Goal: Find specific page/section: Find specific page/section

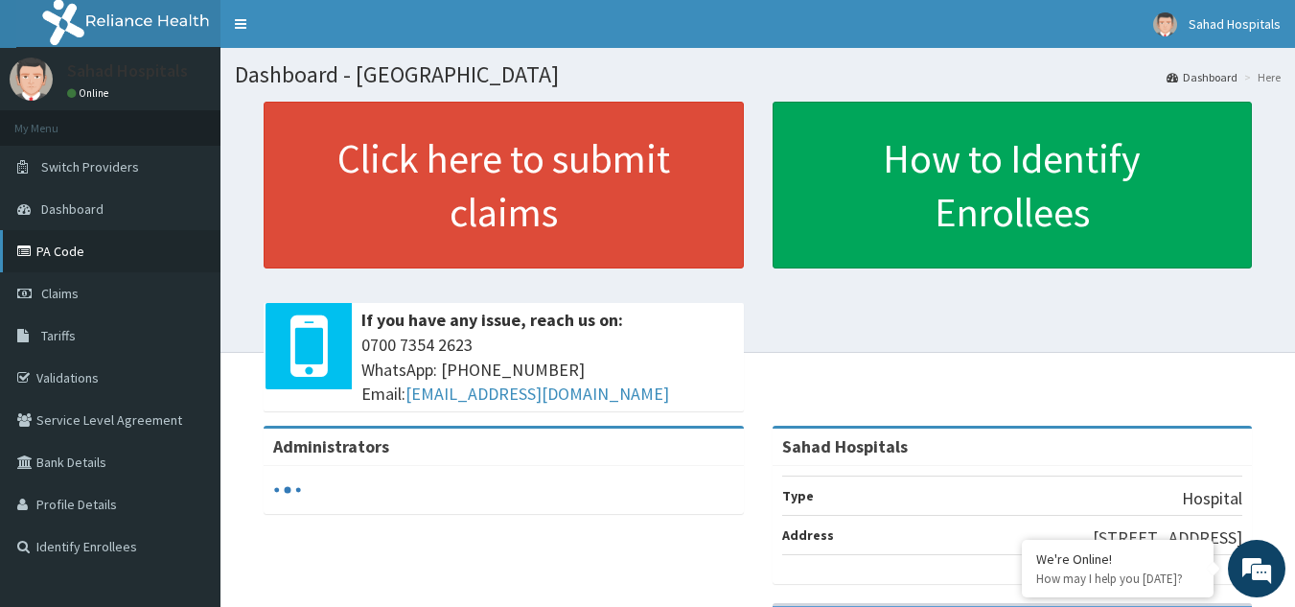
click at [49, 257] on link "PA Code" at bounding box center [110, 251] width 220 height 42
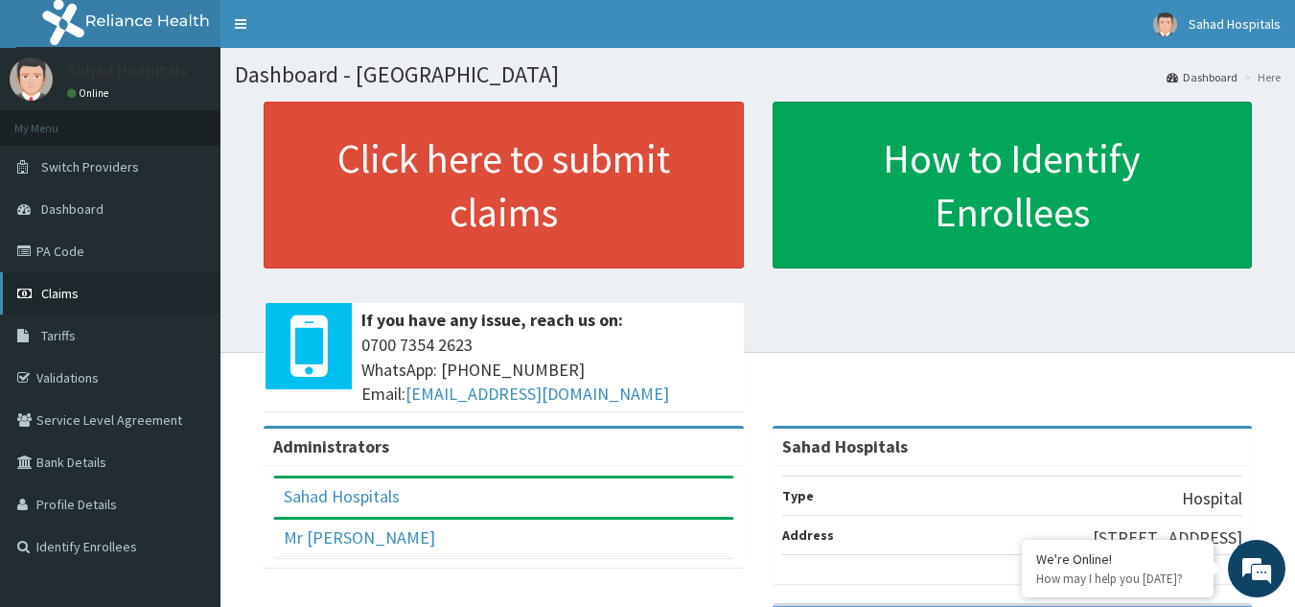
click at [57, 287] on span "Claims" at bounding box center [59, 293] width 37 height 17
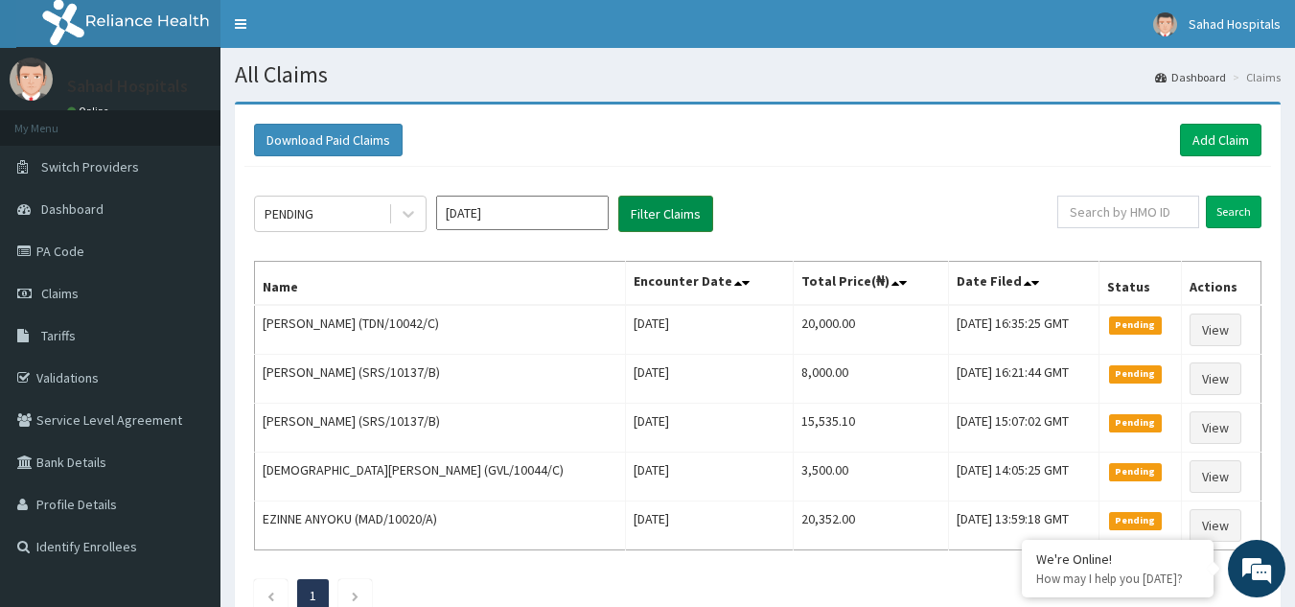
click at [667, 211] on button "Filter Claims" at bounding box center [665, 214] width 95 height 36
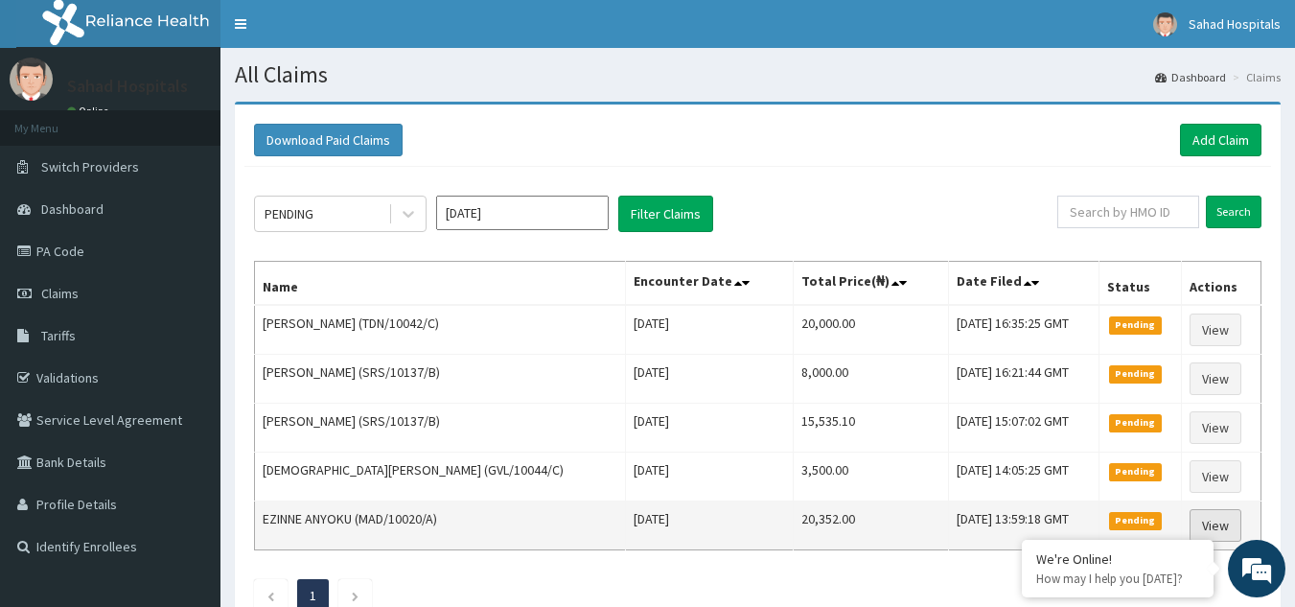
click at [1205, 523] on link "View" at bounding box center [1215, 525] width 52 height 33
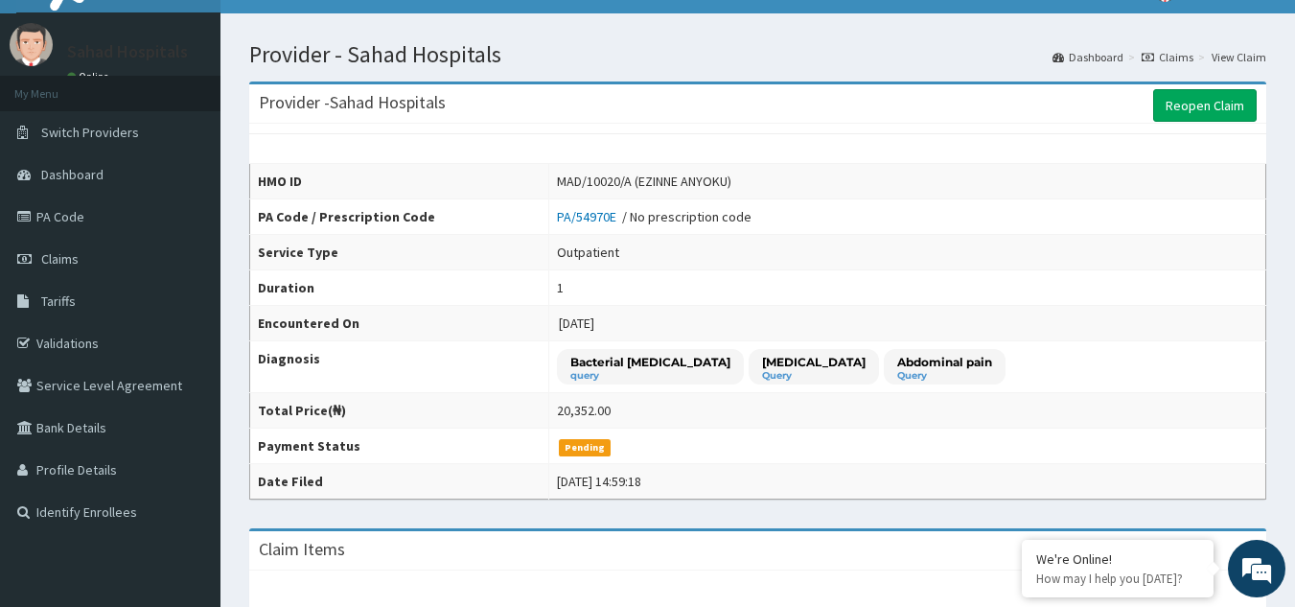
scroll to position [32, 0]
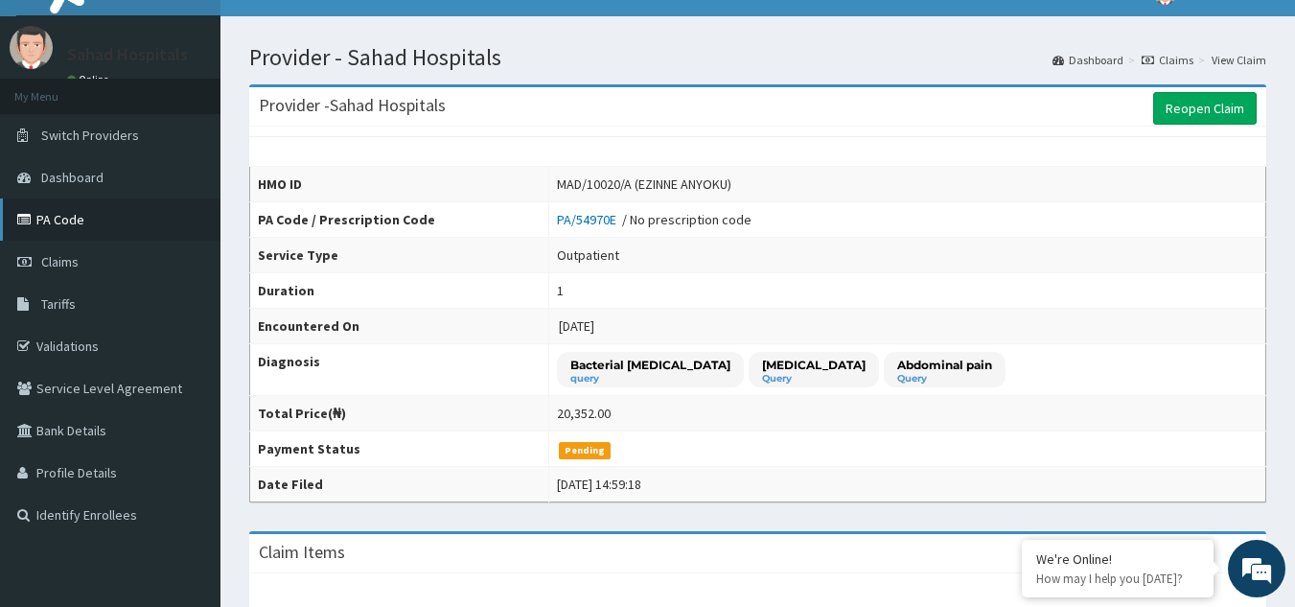
click at [65, 214] on link "PA Code" at bounding box center [110, 219] width 220 height 42
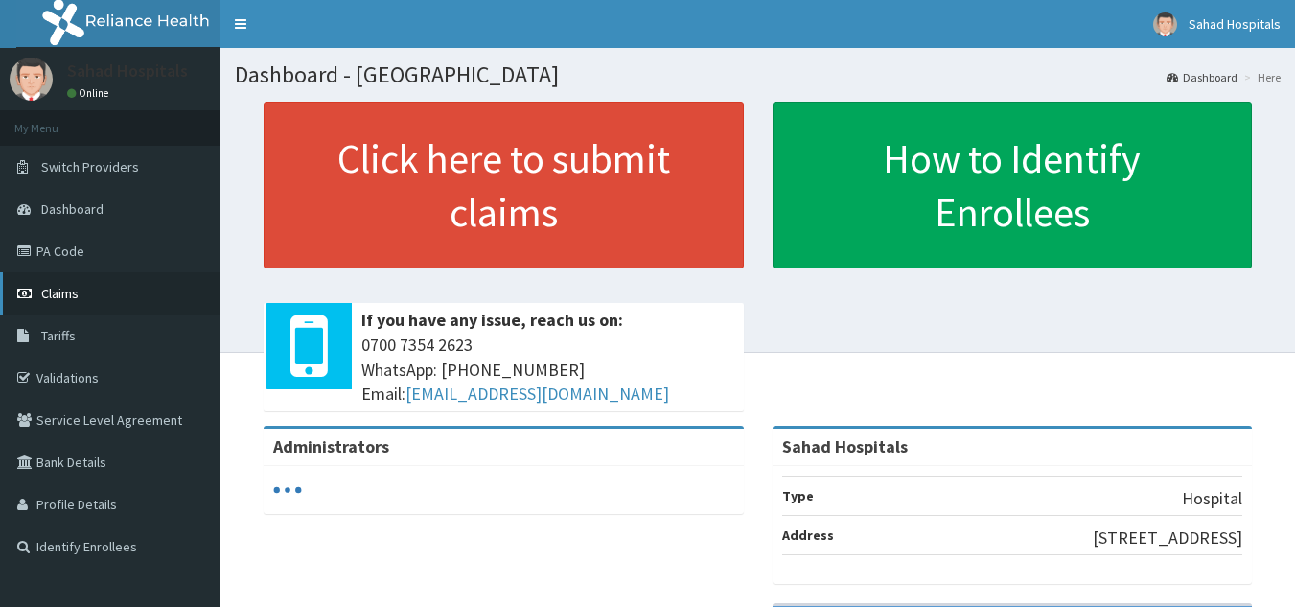
click at [57, 292] on span "Claims" at bounding box center [59, 293] width 37 height 17
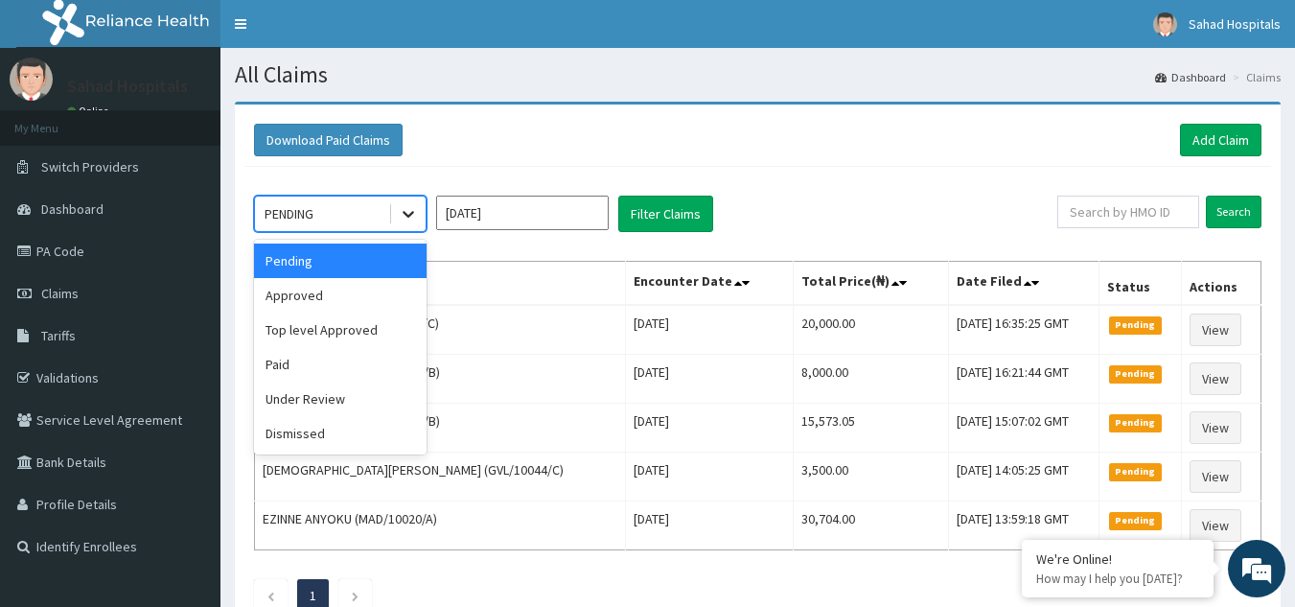
click at [418, 215] on div at bounding box center [408, 213] width 35 height 35
click at [340, 296] on div "Approved" at bounding box center [340, 295] width 173 height 35
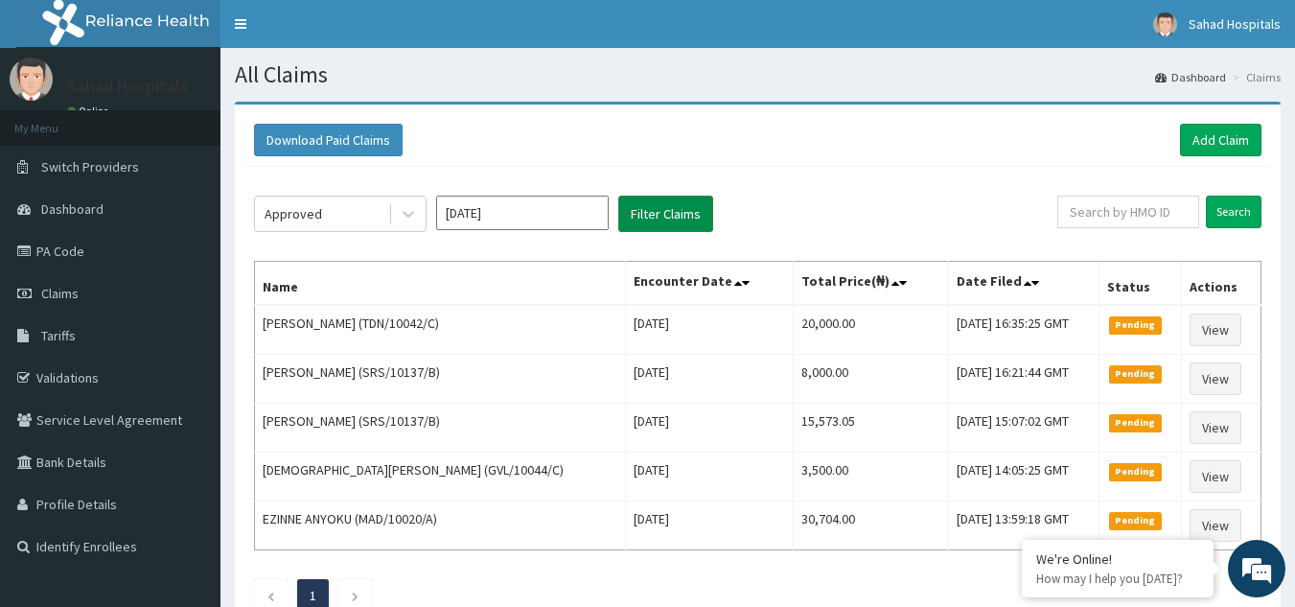
click at [653, 211] on button "Filter Claims" at bounding box center [665, 214] width 95 height 36
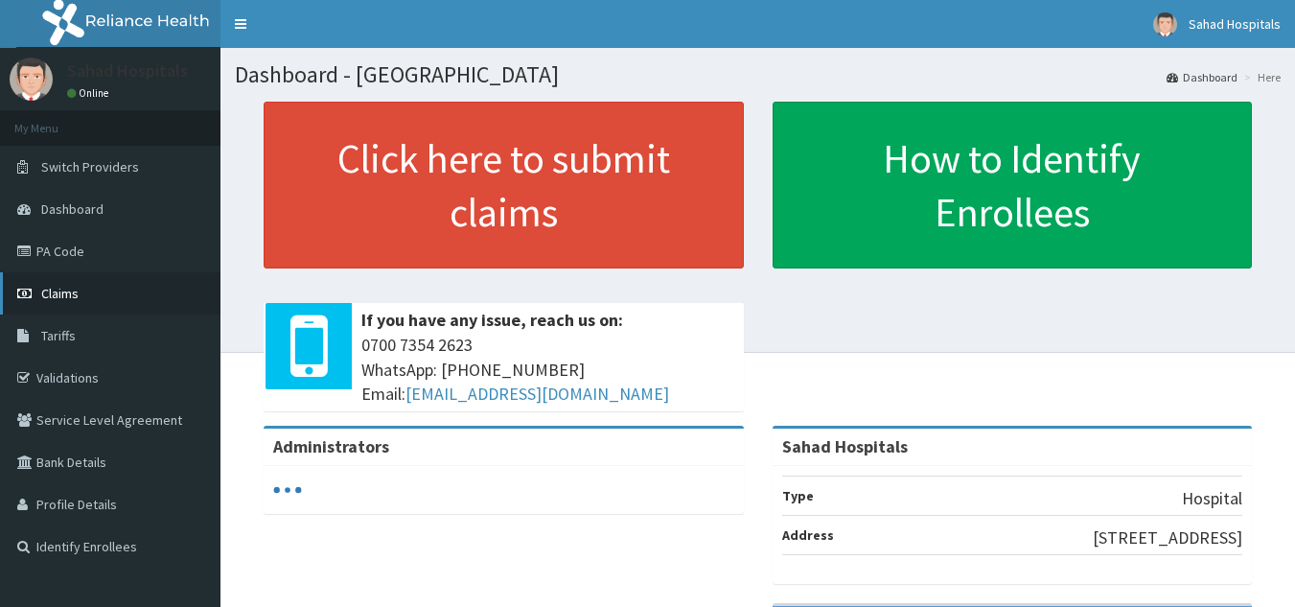
click at [66, 300] on span "Claims" at bounding box center [59, 293] width 37 height 17
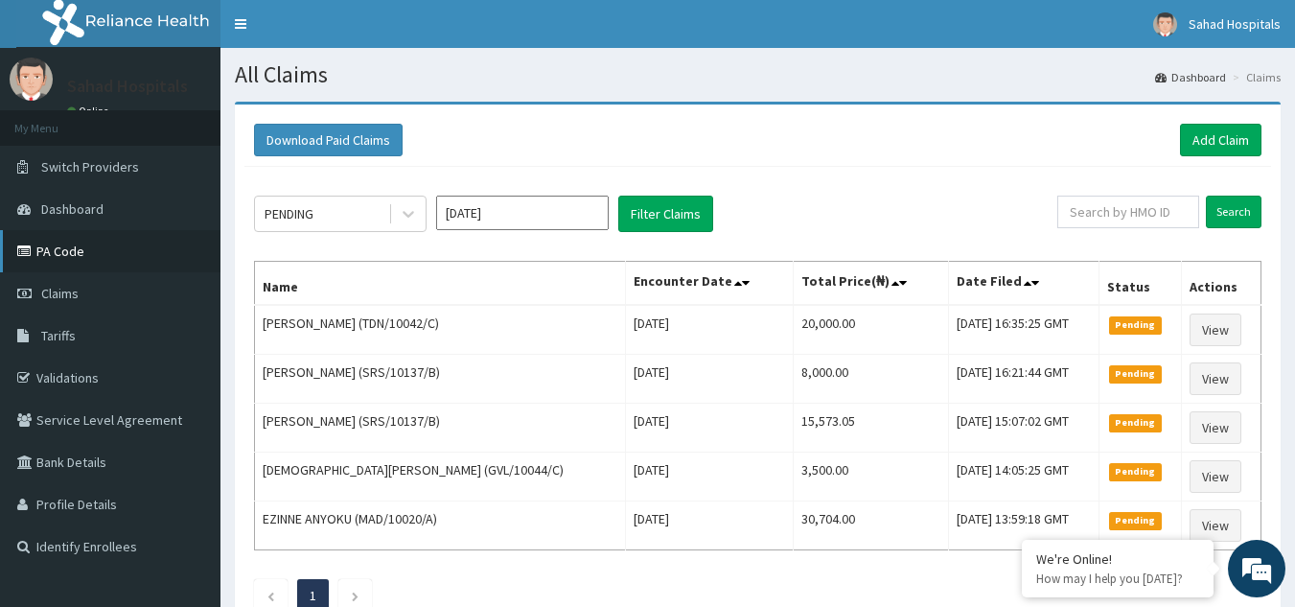
click at [55, 251] on link "PA Code" at bounding box center [110, 251] width 220 height 42
